Goal: Transaction & Acquisition: Purchase product/service

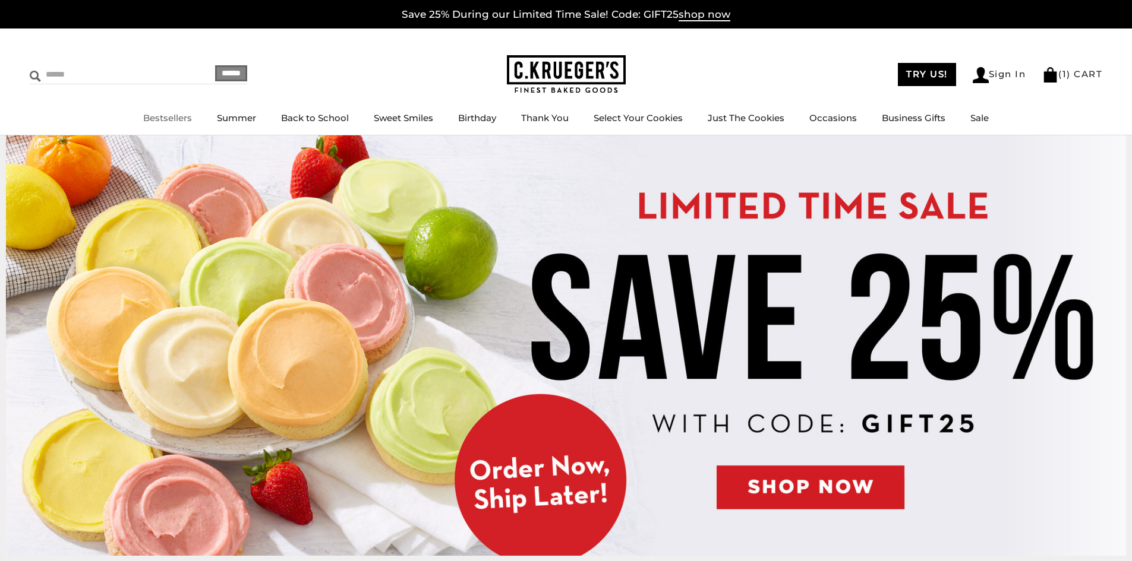
click at [87, 76] on input "Search" at bounding box center [100, 74] width 141 height 18
type input "***"
click at [215, 65] on input "******" at bounding box center [231, 73] width 32 height 16
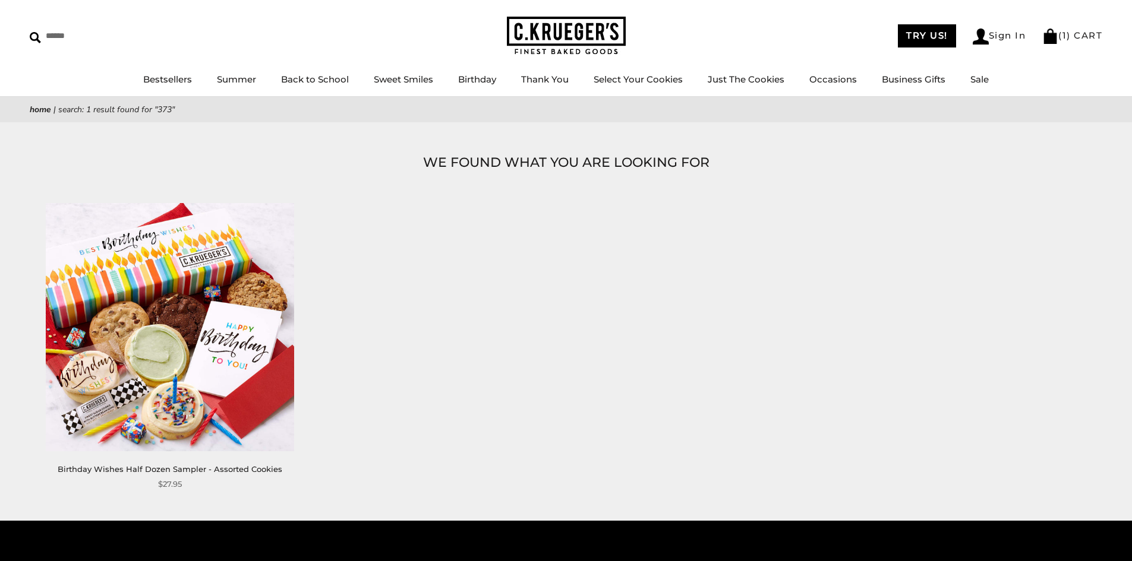
scroll to position [59, 0]
